Goal: Task Accomplishment & Management: Manage account settings

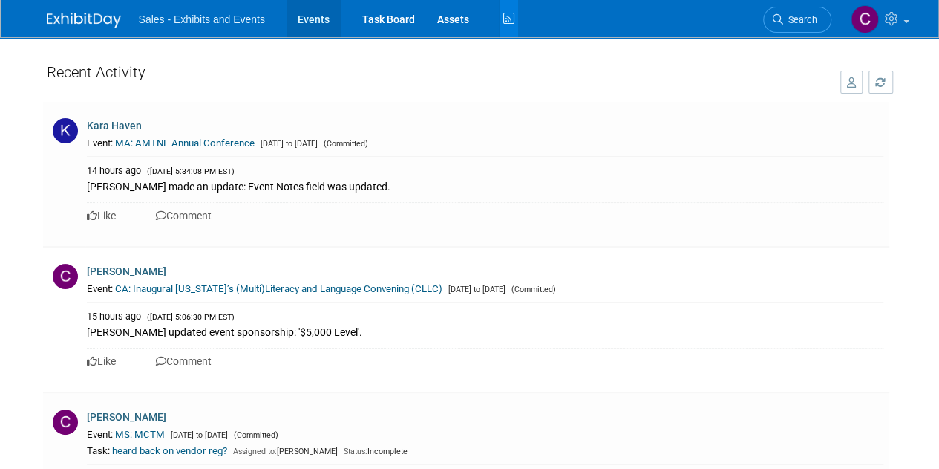
click at [300, 19] on link "Events" at bounding box center [314, 18] width 54 height 37
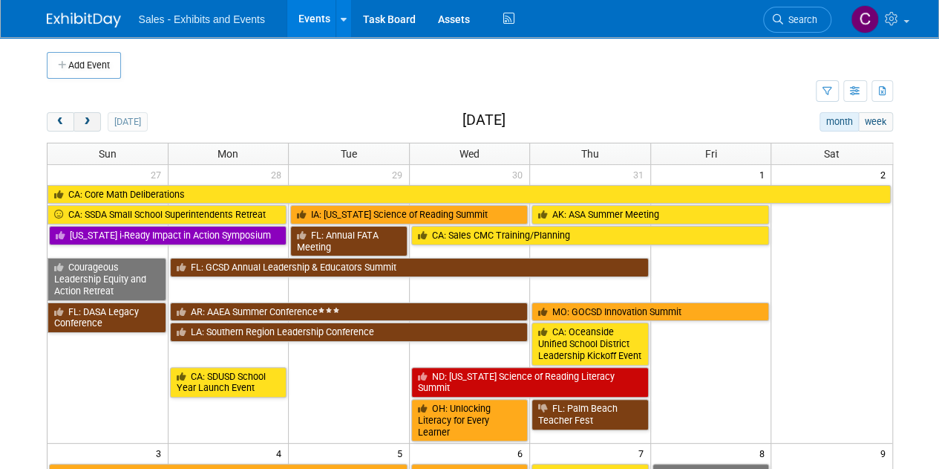
click at [87, 117] on span "next" at bounding box center [87, 122] width 11 height 10
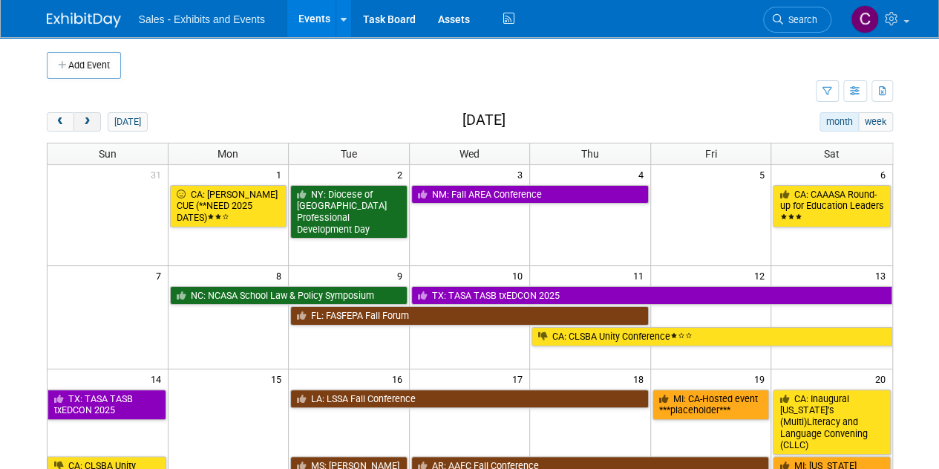
click at [87, 117] on span "next" at bounding box center [87, 122] width 11 height 10
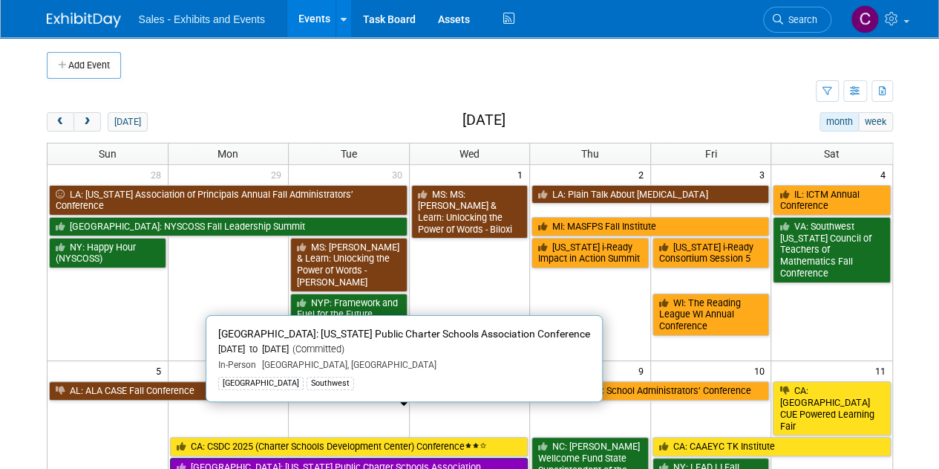
click at [258, 457] on link "[GEOGRAPHIC_DATA]: [US_STATE] Public Charter Schools Association Conference" at bounding box center [349, 472] width 359 height 30
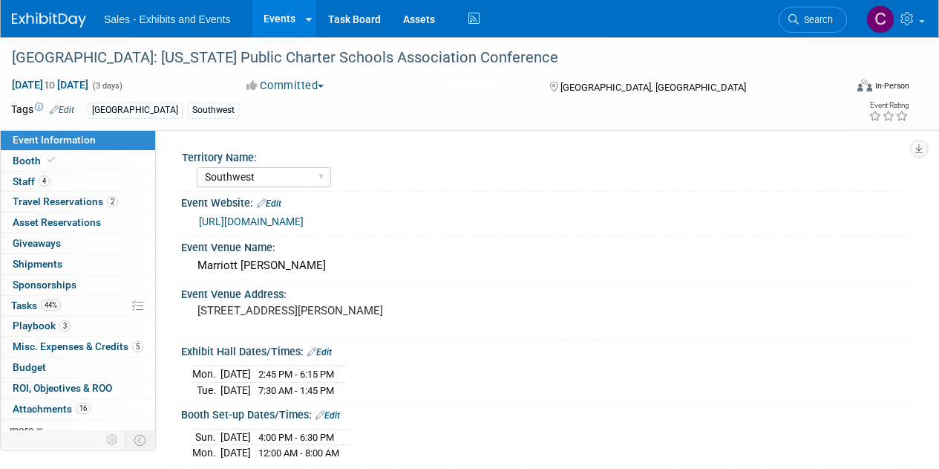
select select "Southwest"
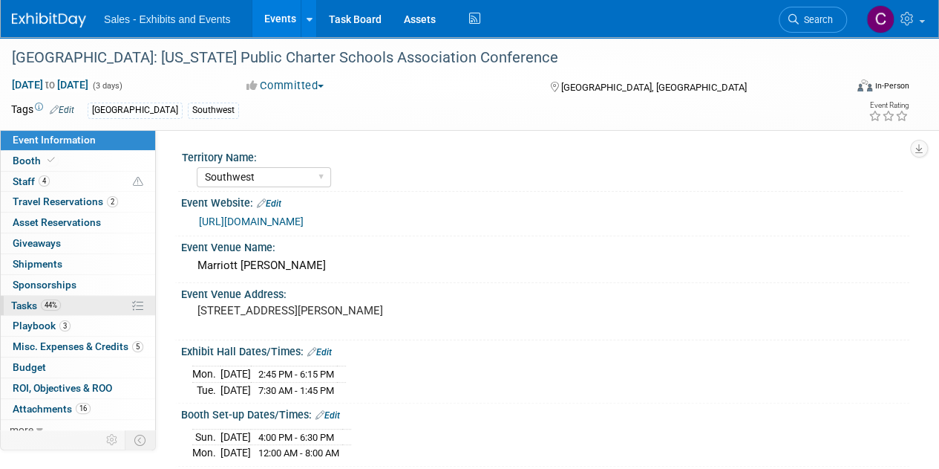
click at [19, 305] on span "Tasks 44%" at bounding box center [36, 305] width 50 height 12
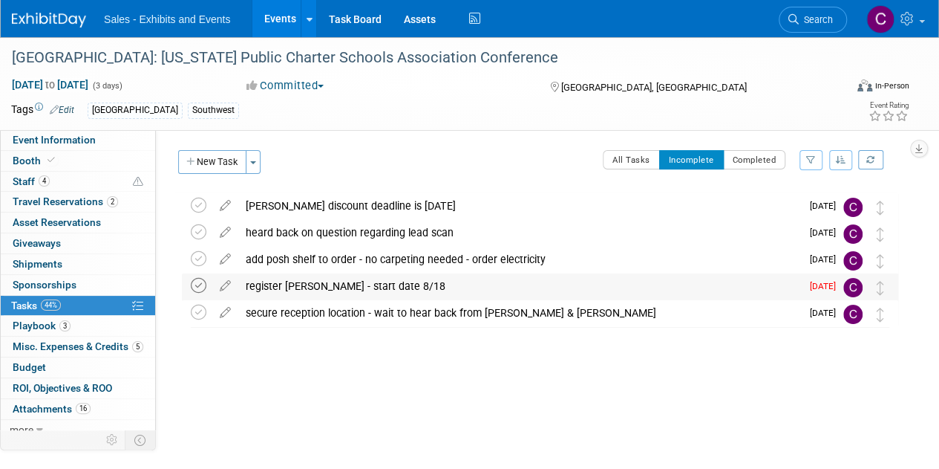
click at [200, 287] on icon at bounding box center [199, 286] width 16 height 16
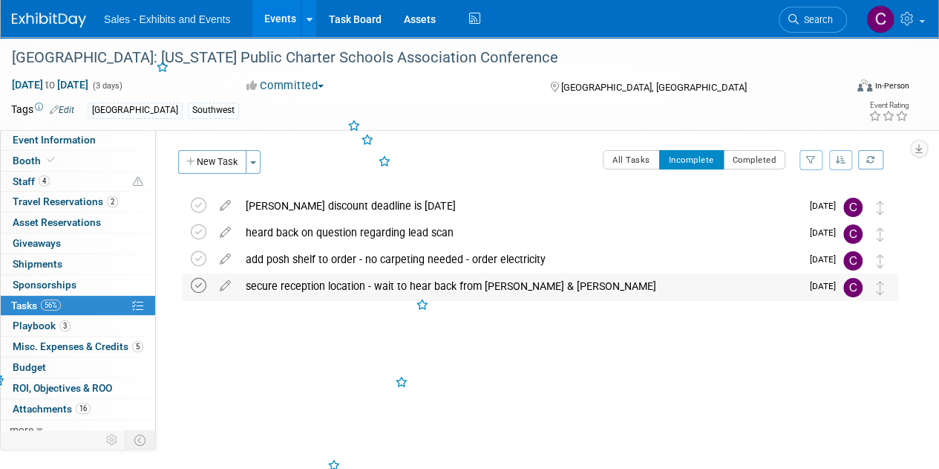
click at [200, 287] on icon at bounding box center [199, 286] width 16 height 16
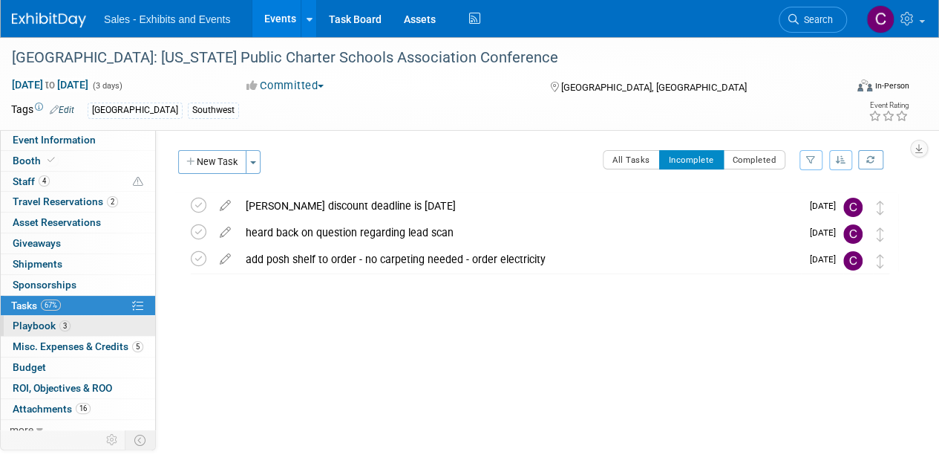
click at [37, 324] on span "Playbook 3" at bounding box center [42, 325] width 58 height 12
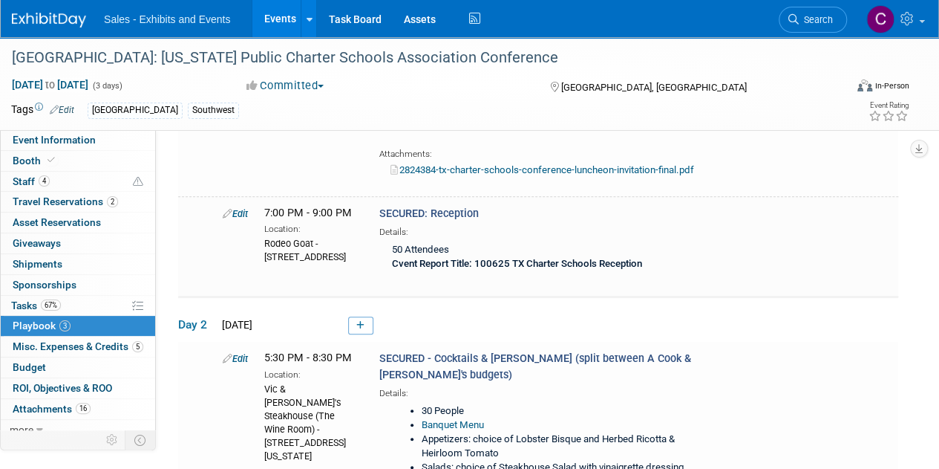
scroll to position [261, 0]
click at [238, 207] on link "Edit" at bounding box center [235, 212] width 25 height 11
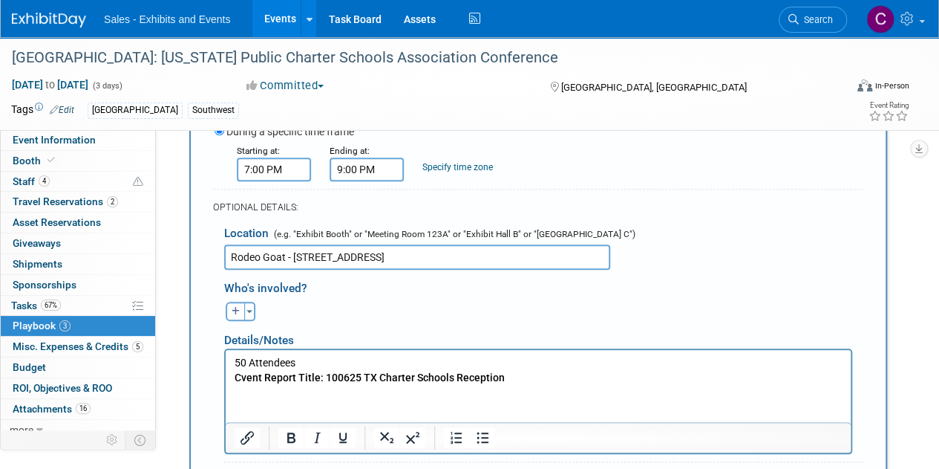
scroll to position [579, 0]
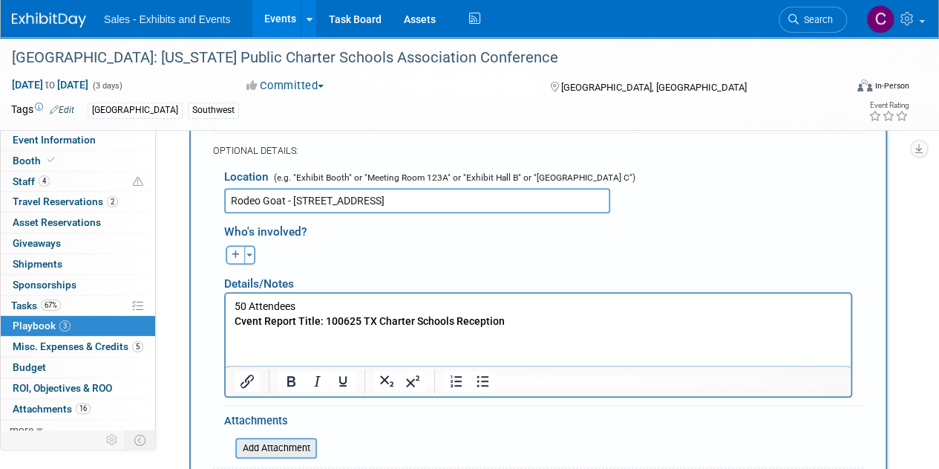
click at [267, 444] on input "file" at bounding box center [227, 448] width 177 height 18
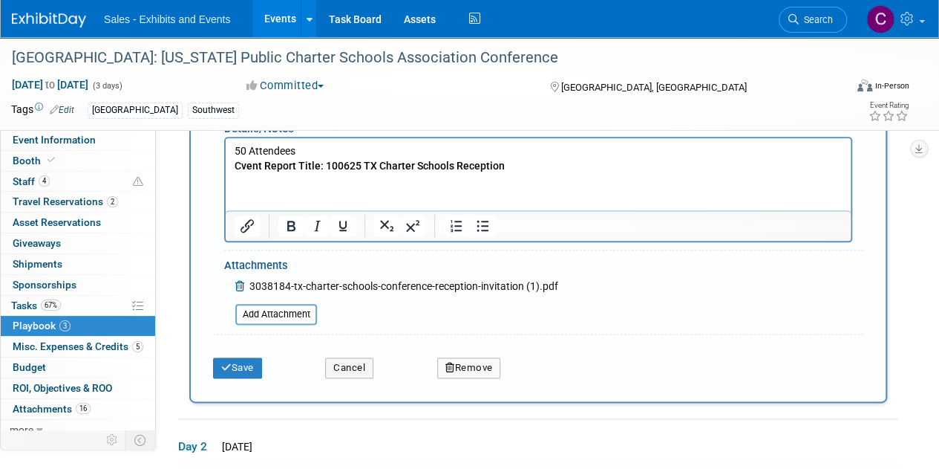
scroll to position [919, 0]
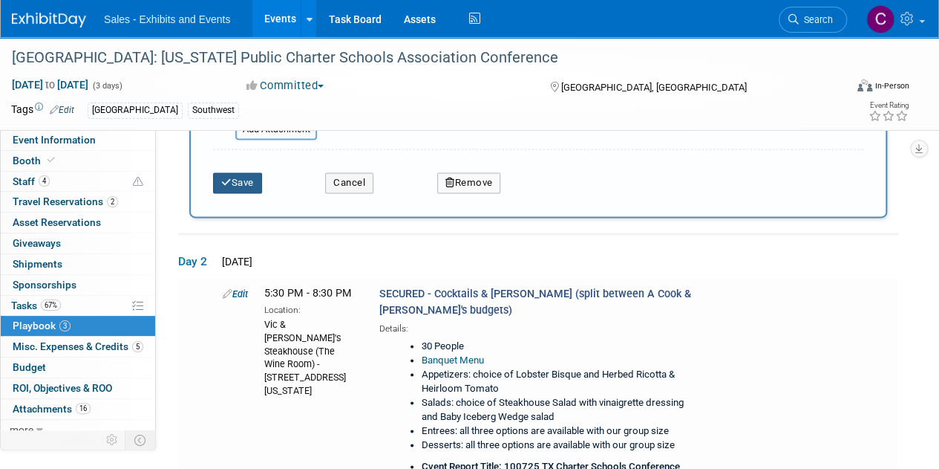
click at [247, 183] on button "Save" at bounding box center [237, 182] width 49 height 21
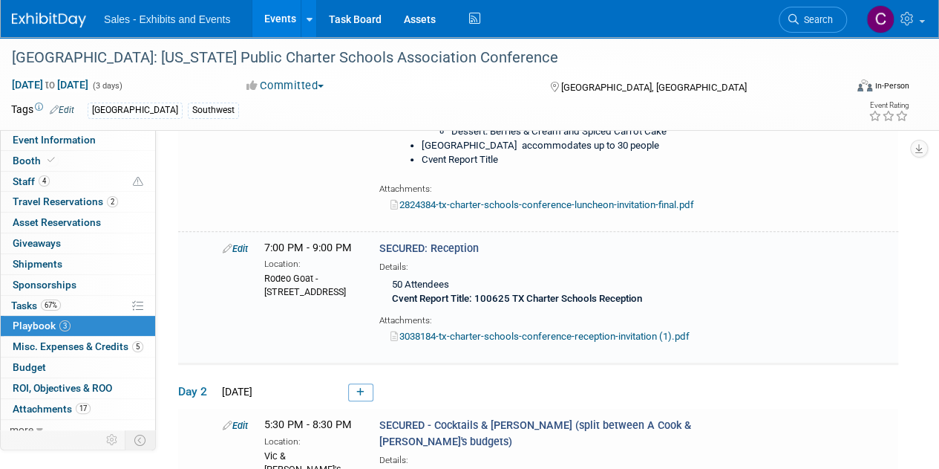
scroll to position [269, 0]
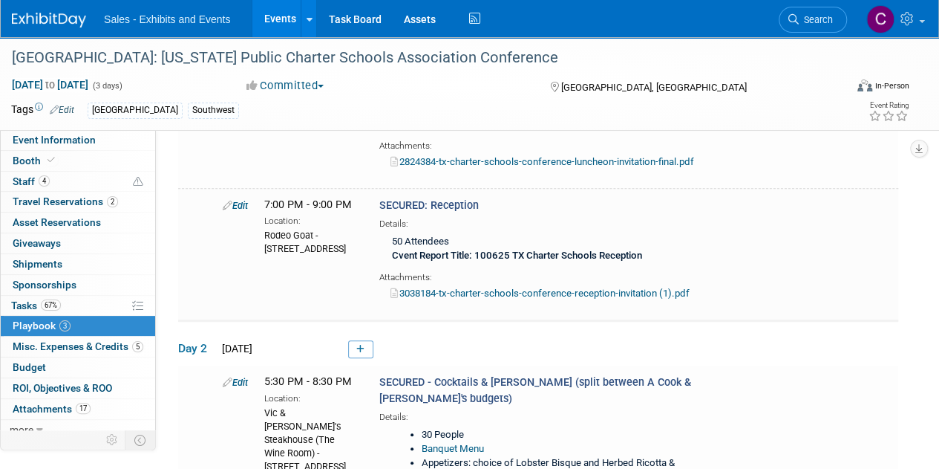
drag, startPoint x: 278, startPoint y: 16, endPoint x: 232, endPoint y: 120, distance: 113.7
click at [278, 16] on link "Events" at bounding box center [279, 18] width 54 height 37
